Goal: Check status: Check status

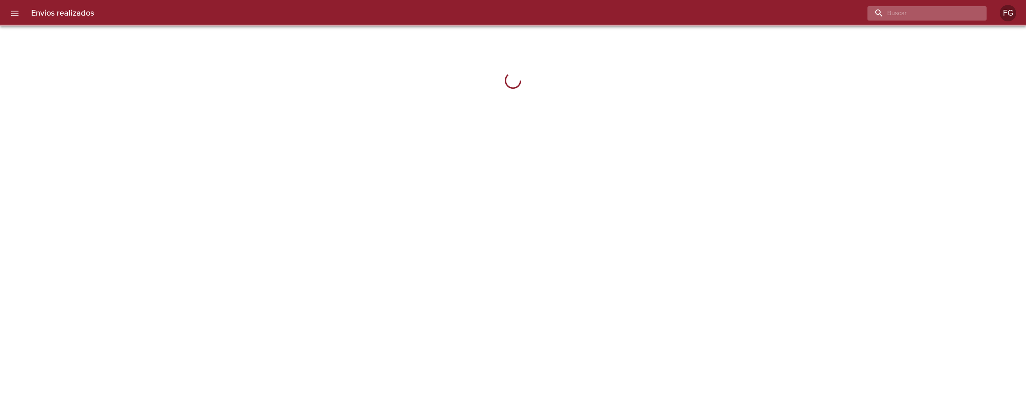
click at [939, 10] on input "buscar" at bounding box center [919, 13] width 105 height 14
paste input "9534355"
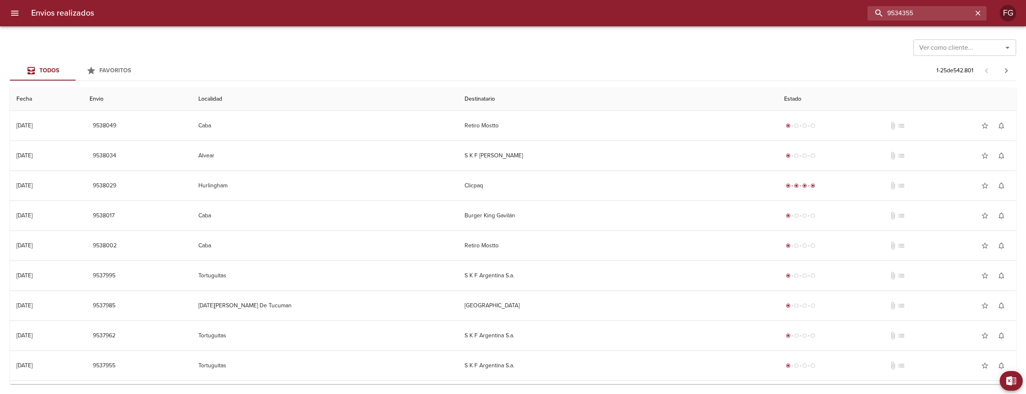
type input "9534355"
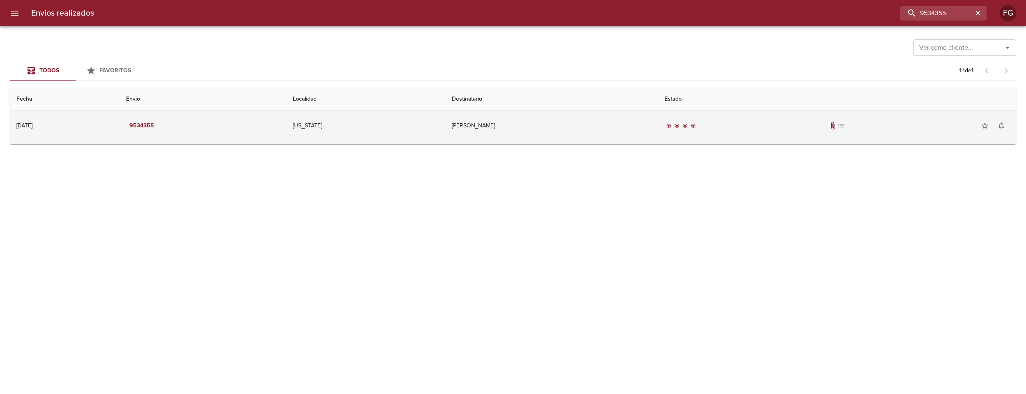
click at [597, 129] on td "[PERSON_NAME]" at bounding box center [551, 126] width 213 height 30
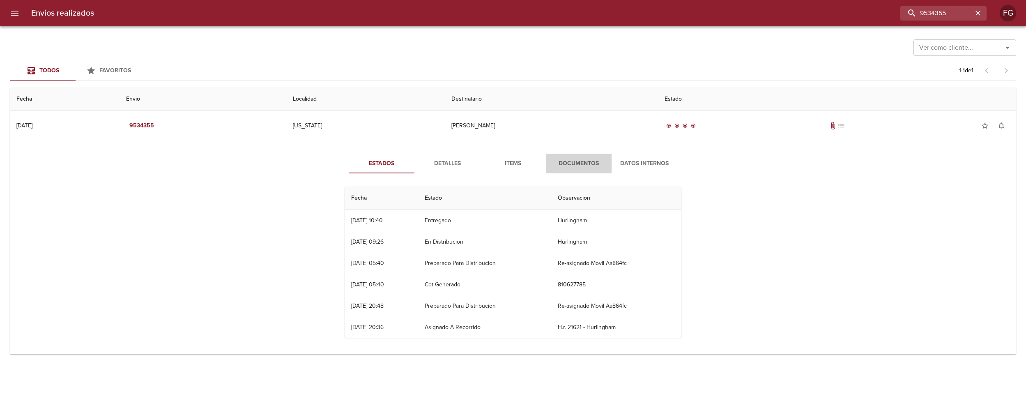
click at [577, 163] on span "Documentos" at bounding box center [579, 164] width 56 height 10
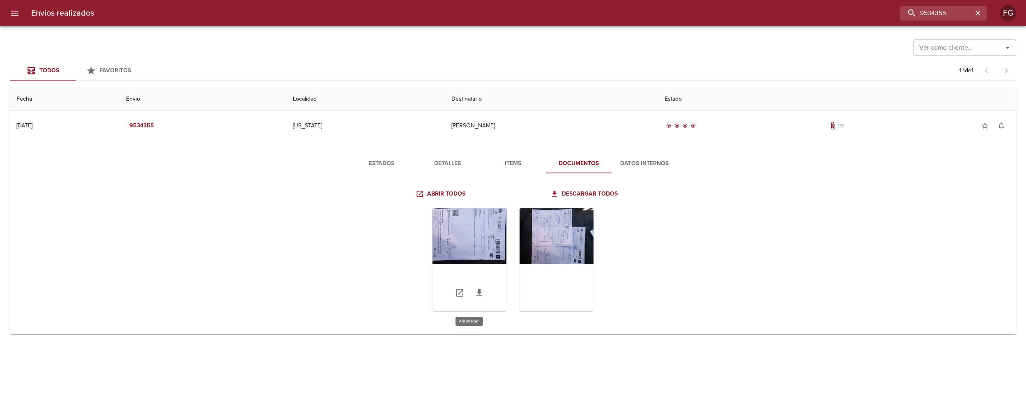
click at [488, 243] on div "Tabla de envíos del cliente" at bounding box center [469, 259] width 74 height 103
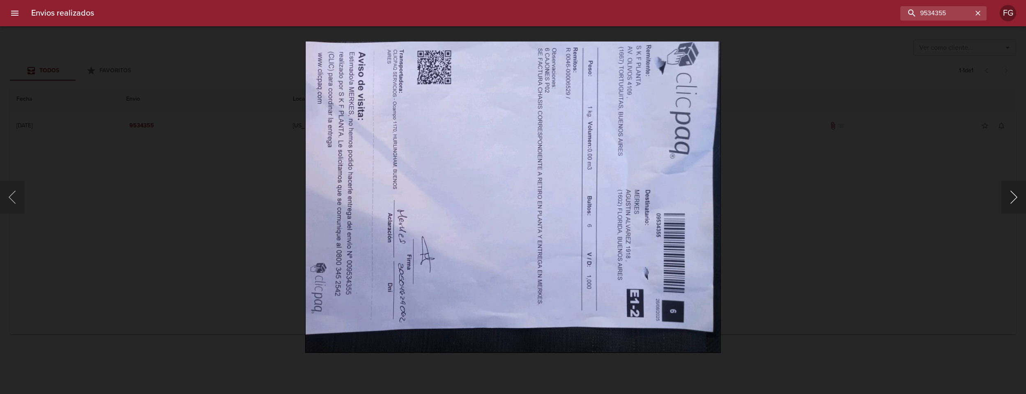
click at [1006, 186] on button "Siguiente" at bounding box center [1013, 197] width 25 height 33
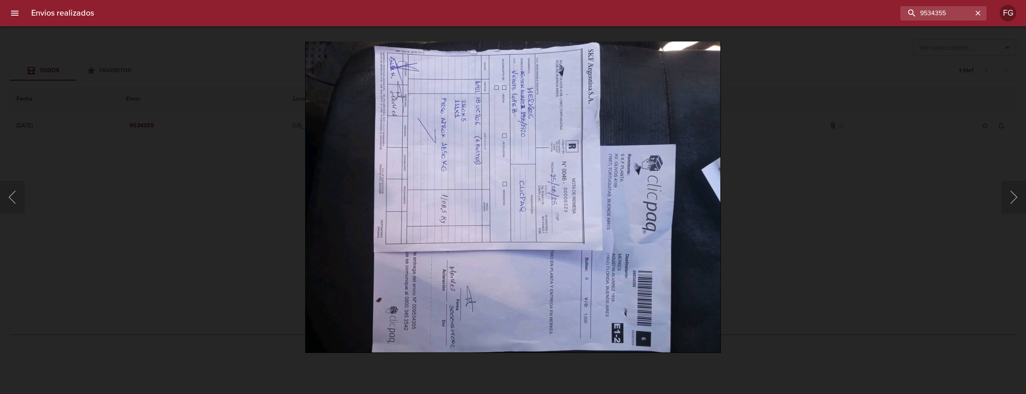
click at [454, 133] on img "Lightbox" at bounding box center [512, 197] width 415 height 312
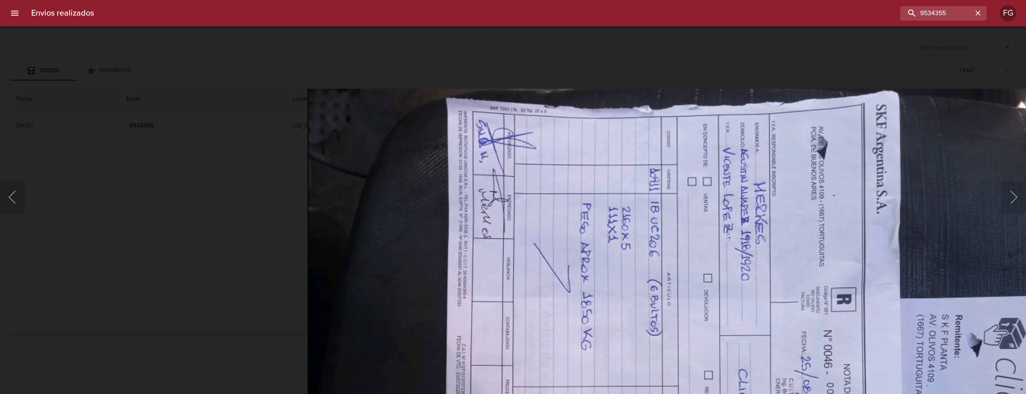
click at [584, 257] on img "Lightbox" at bounding box center [725, 401] width 834 height 626
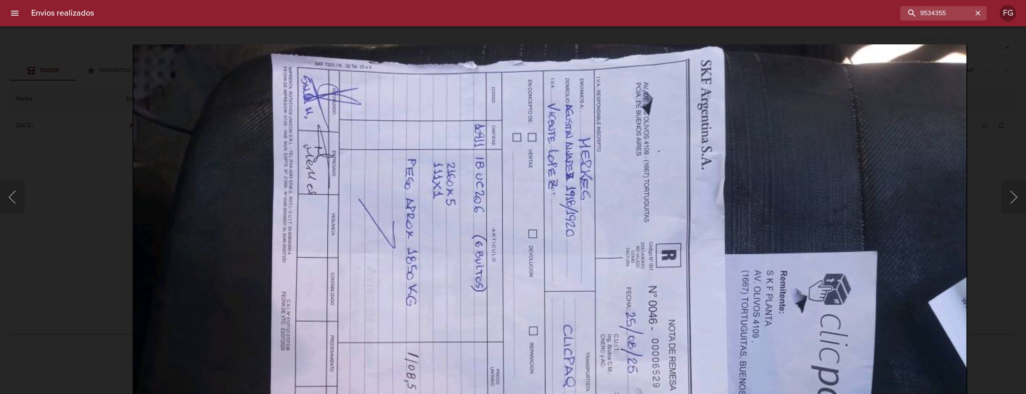
click at [568, 255] on img "Lightbox" at bounding box center [550, 357] width 834 height 626
